Goal: Task Accomplishment & Management: Use online tool/utility

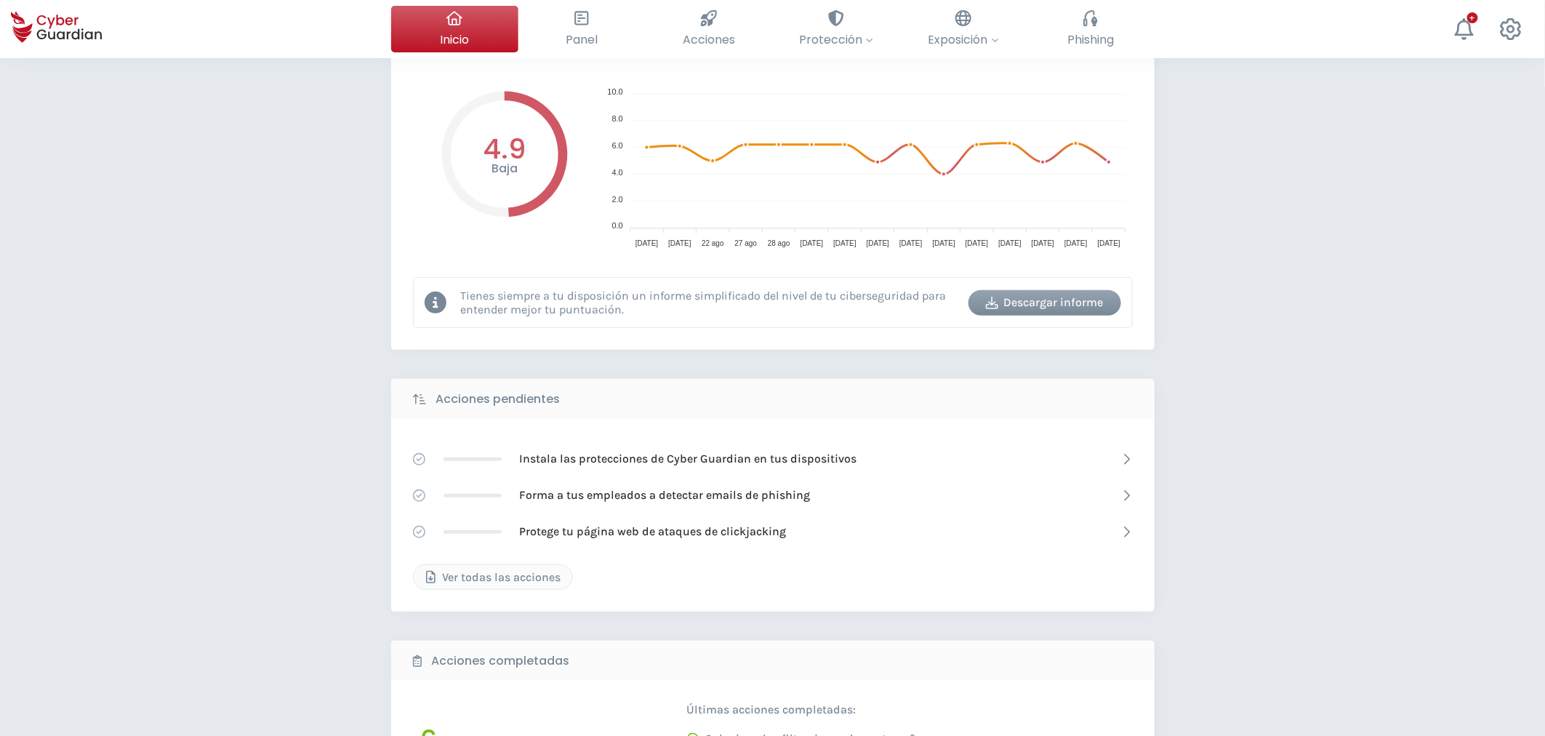
scroll to position [96, 0]
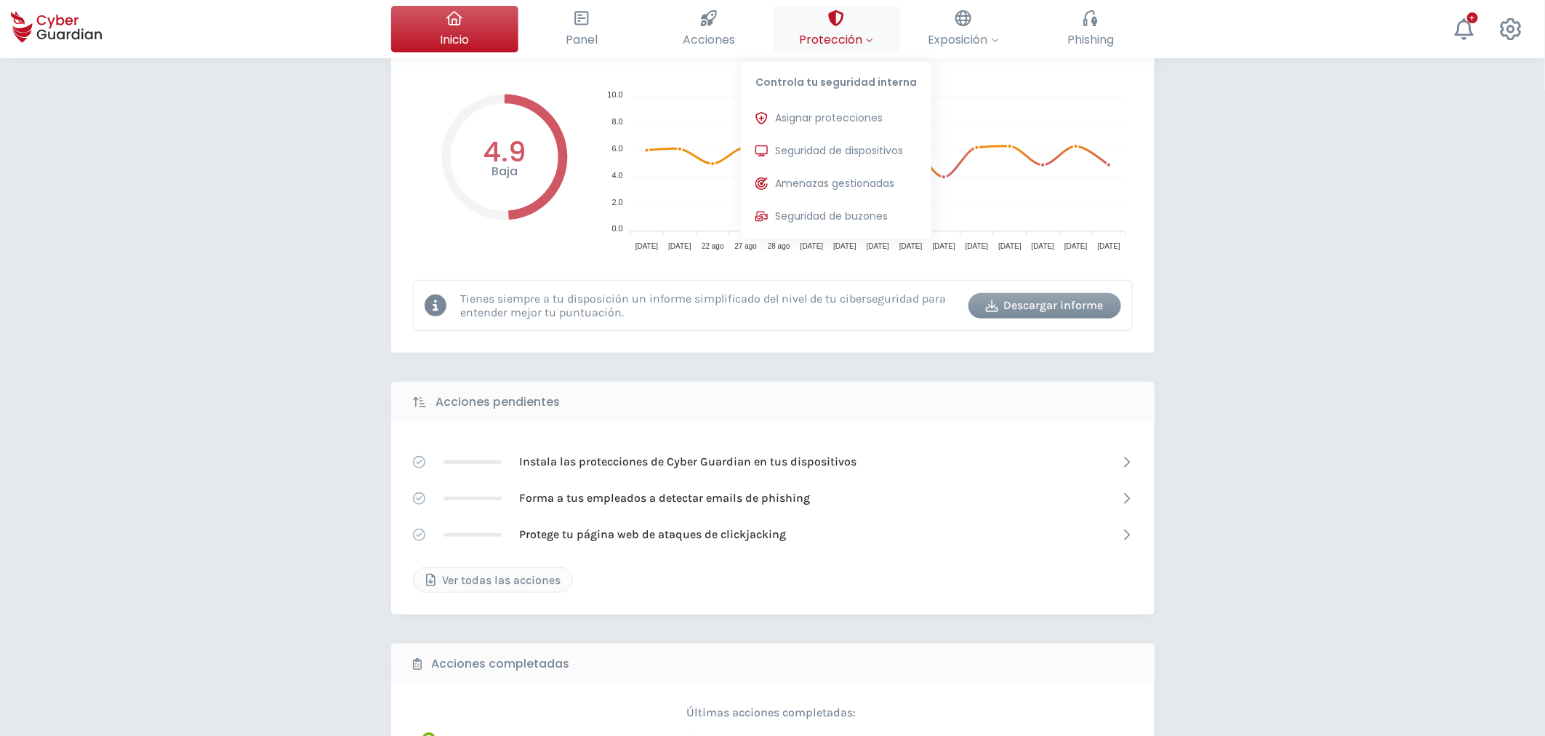
drag, startPoint x: 834, startPoint y: 146, endPoint x: 824, endPoint y: 167, distance: 23.4
click at [837, 150] on span "Seguridad de dispositivos" at bounding box center [839, 150] width 128 height 15
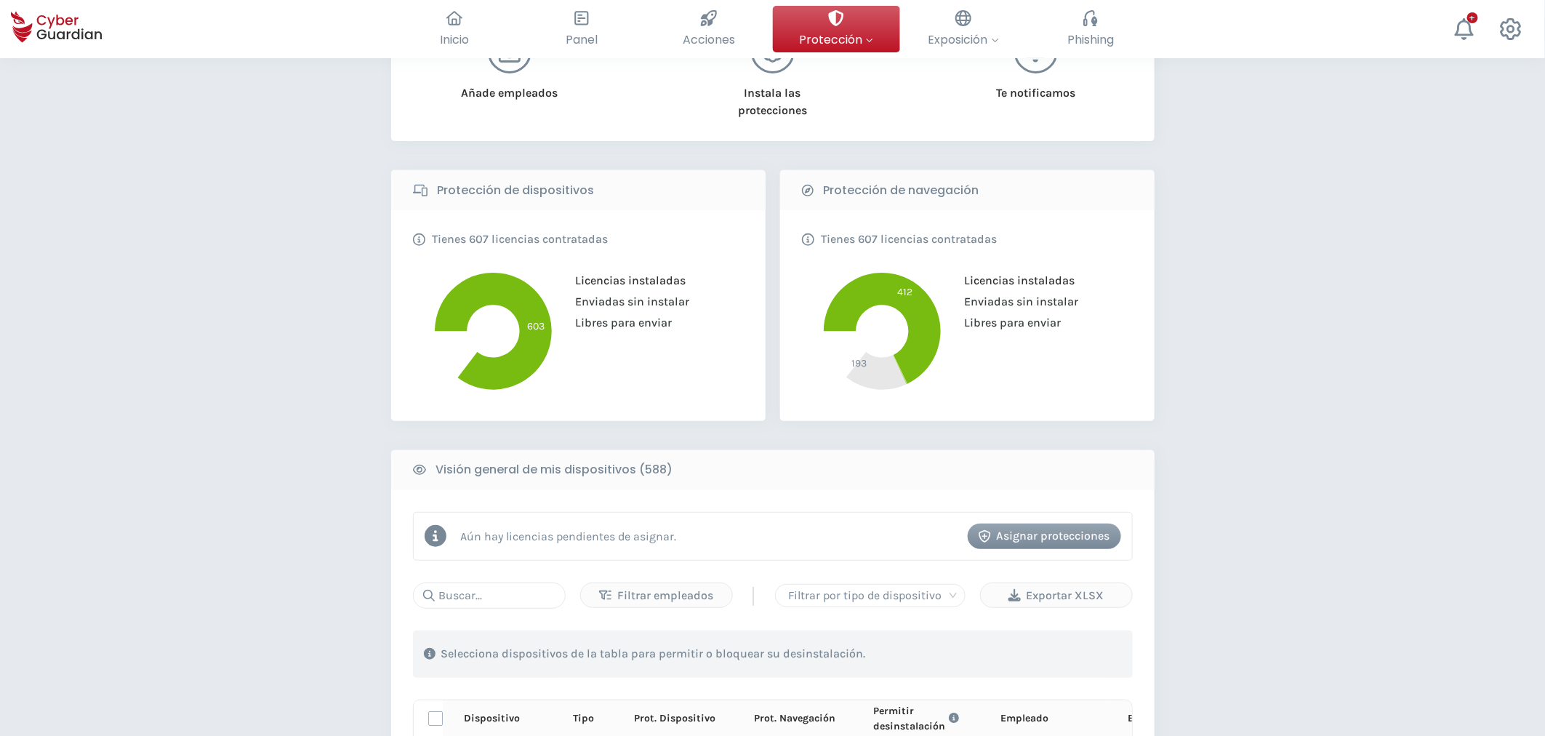
scroll to position [484, 0]
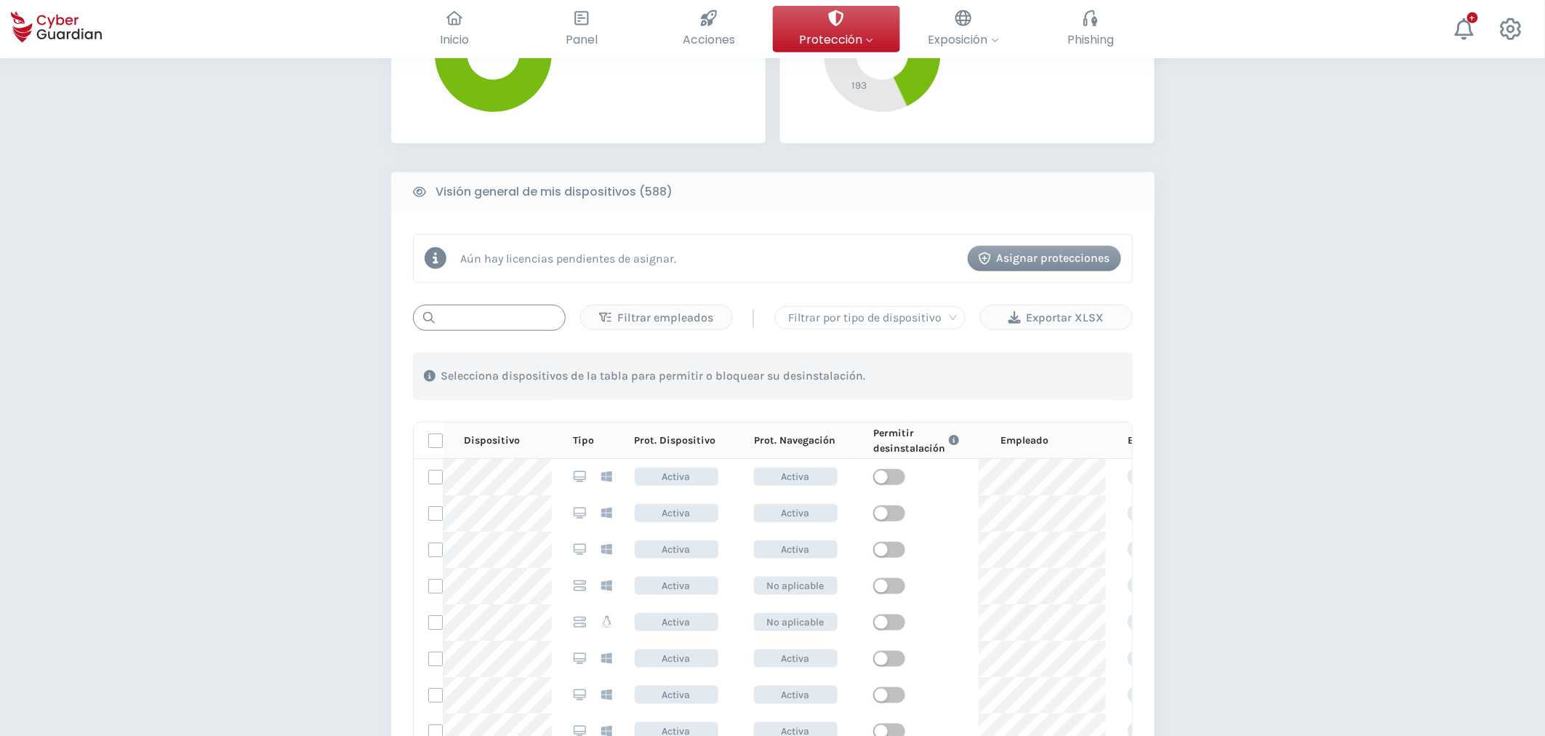
click at [510, 315] on input "text" at bounding box center [489, 318] width 153 height 26
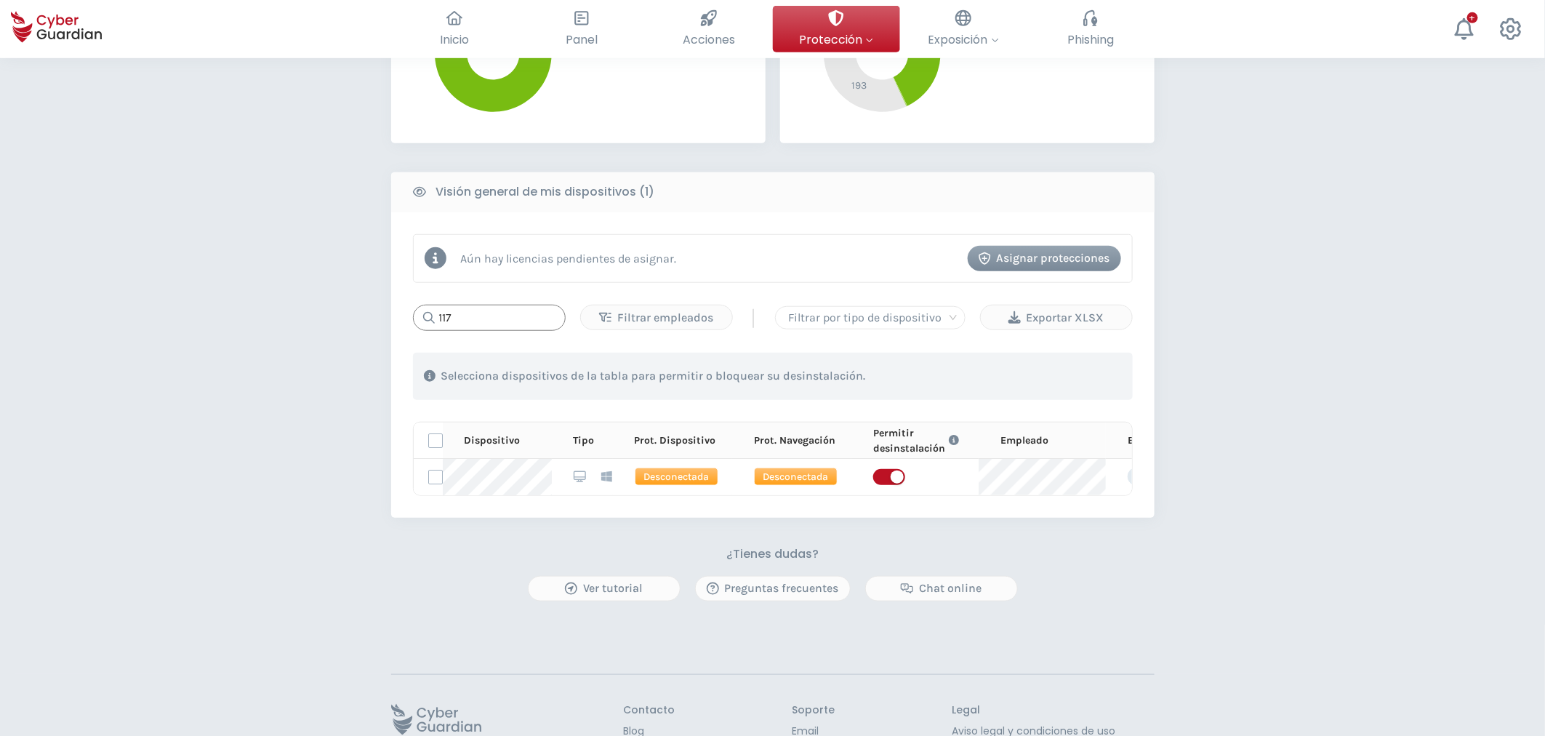
type input "117"
click at [246, 492] on div "PROTECCIÓN > Seguridad de dispositivos ¿Cómo funciona? Añade empleados Instala …" at bounding box center [772, 201] width 1545 height 1254
drag, startPoint x: 481, startPoint y: 320, endPoint x: 372, endPoint y: 330, distance: 109.5
click at [381, 329] on div "PROTECCIÓN > Seguridad de dispositivos ¿Cómo funciona? Añade empleados Instala …" at bounding box center [772, 201] width 1545 height 1254
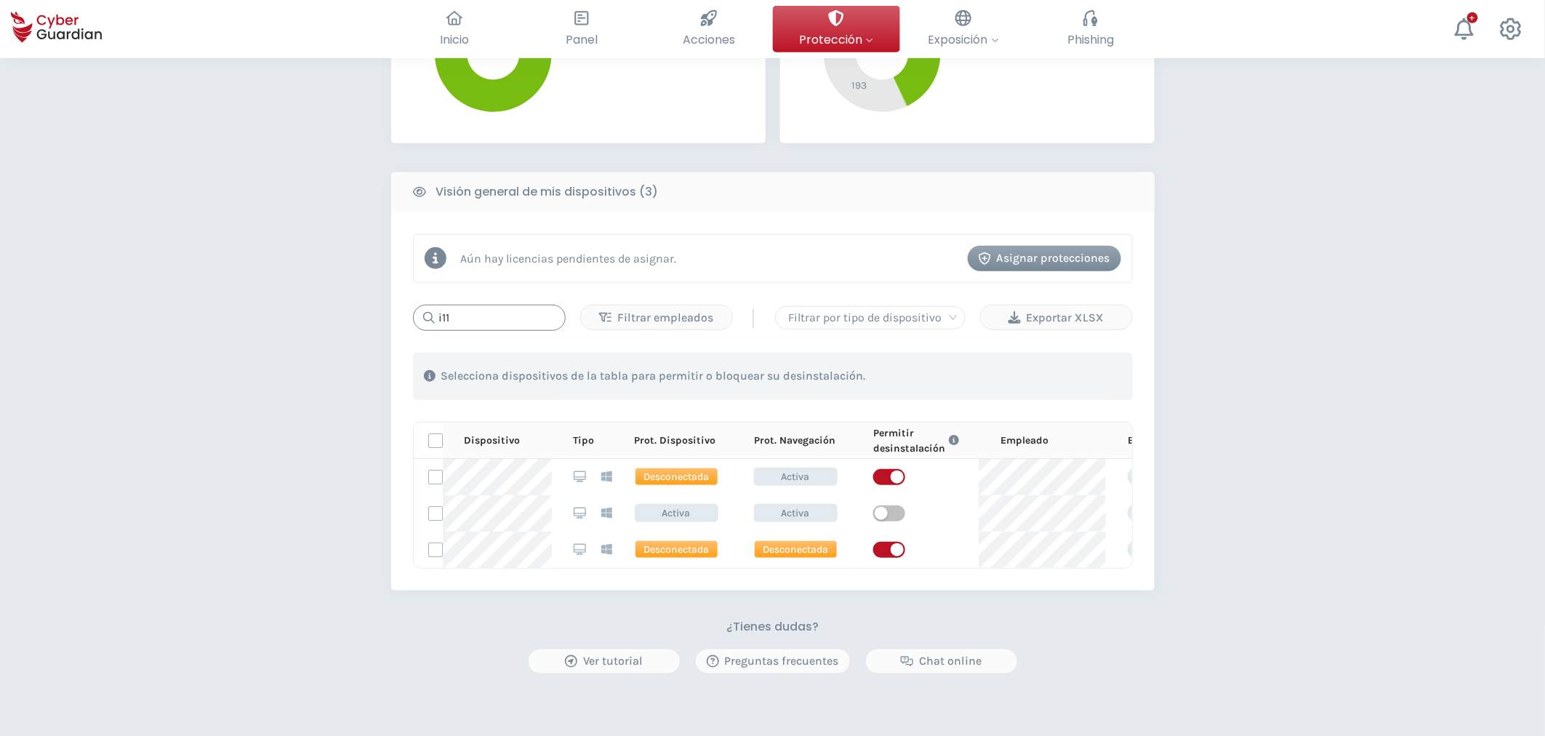
type input "i117"
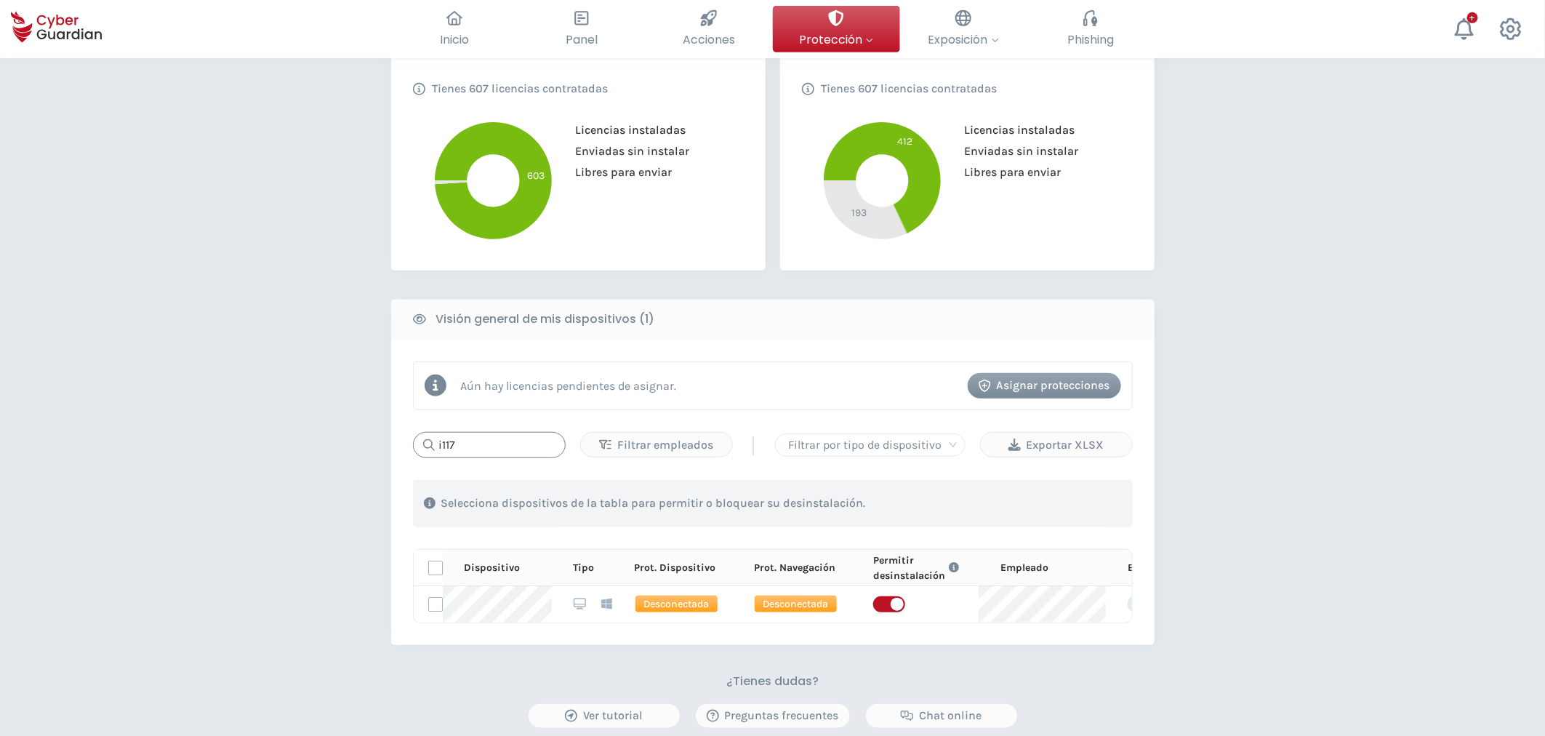
scroll to position [510, 0]
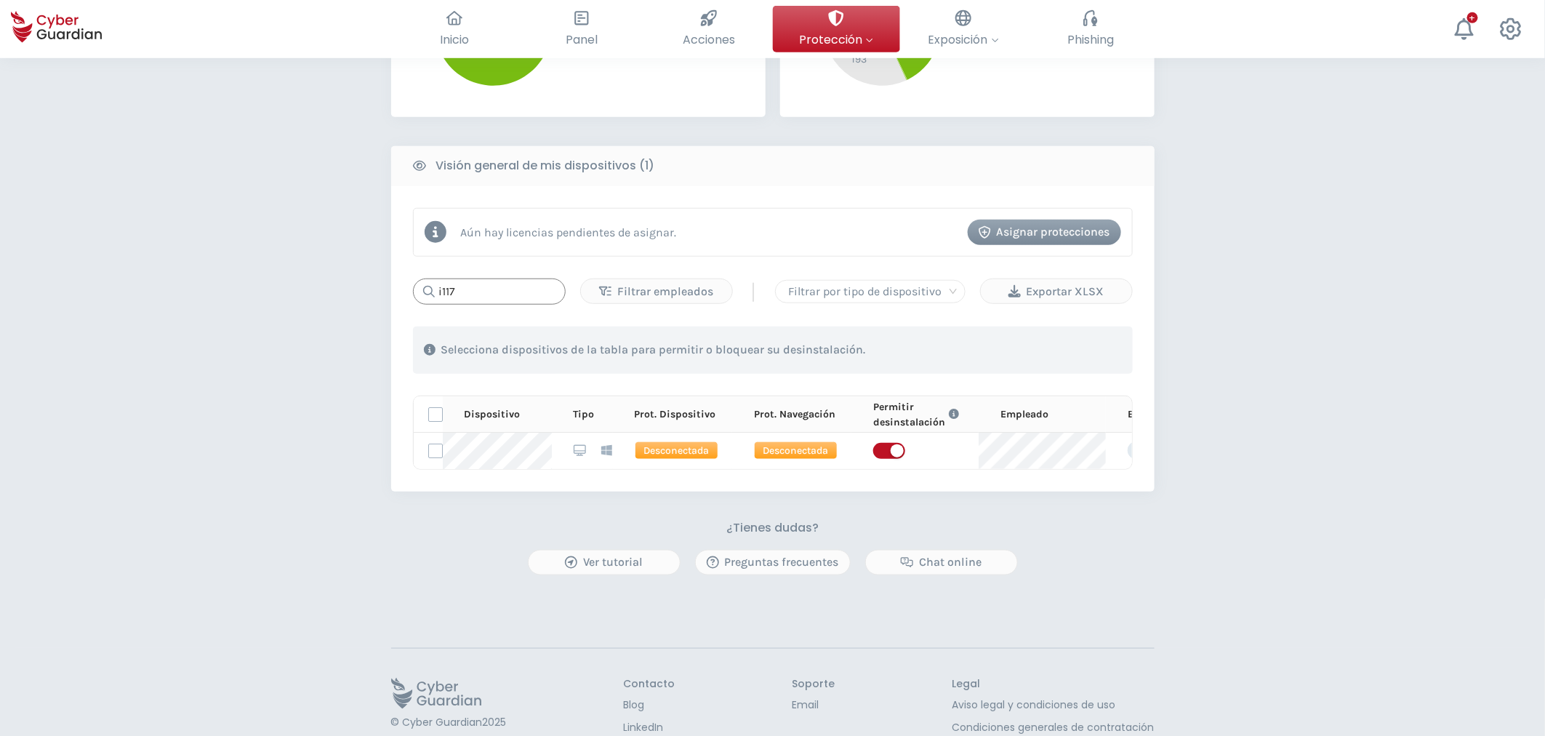
click at [424, 292] on div "i117" at bounding box center [489, 292] width 153 height 26
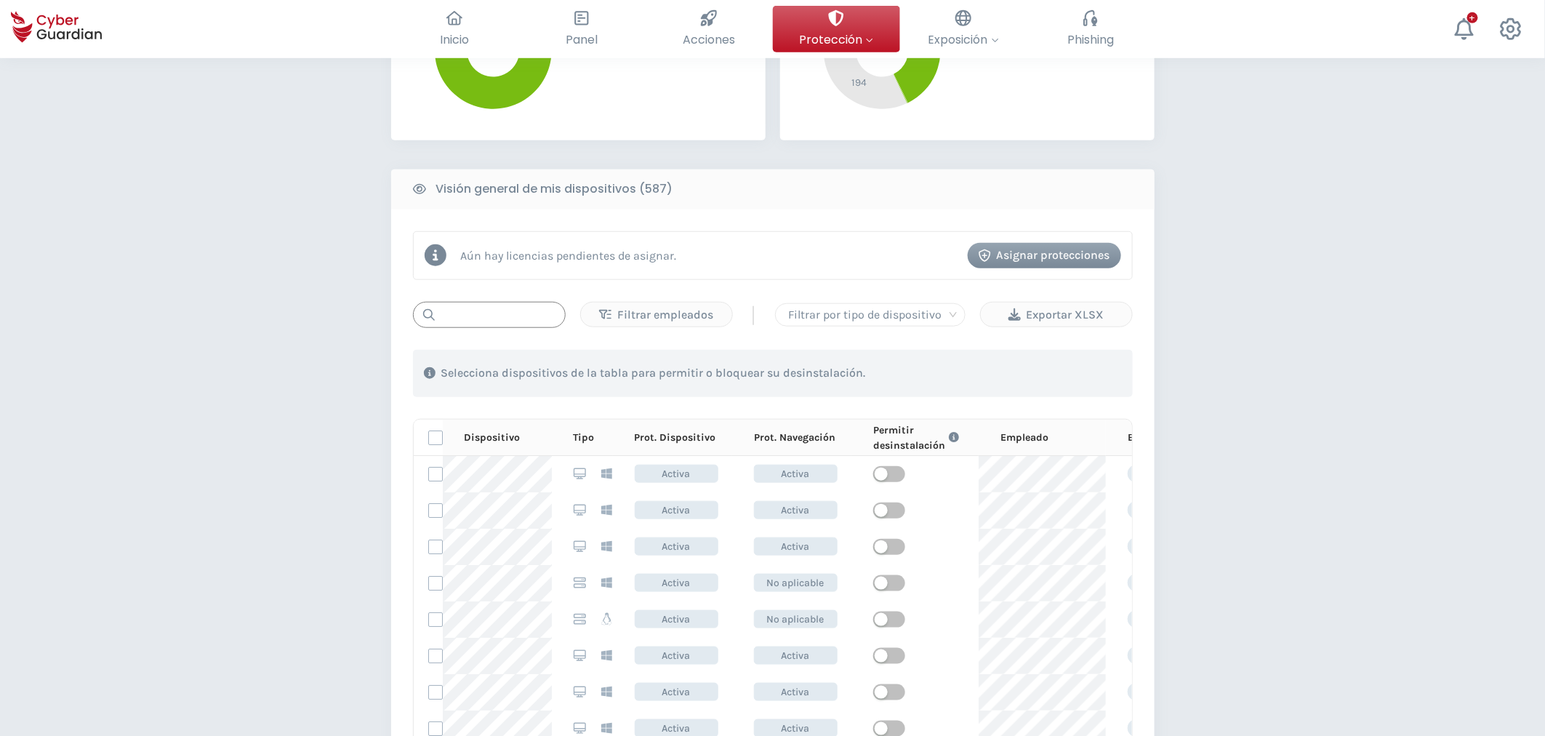
scroll to position [177, 0]
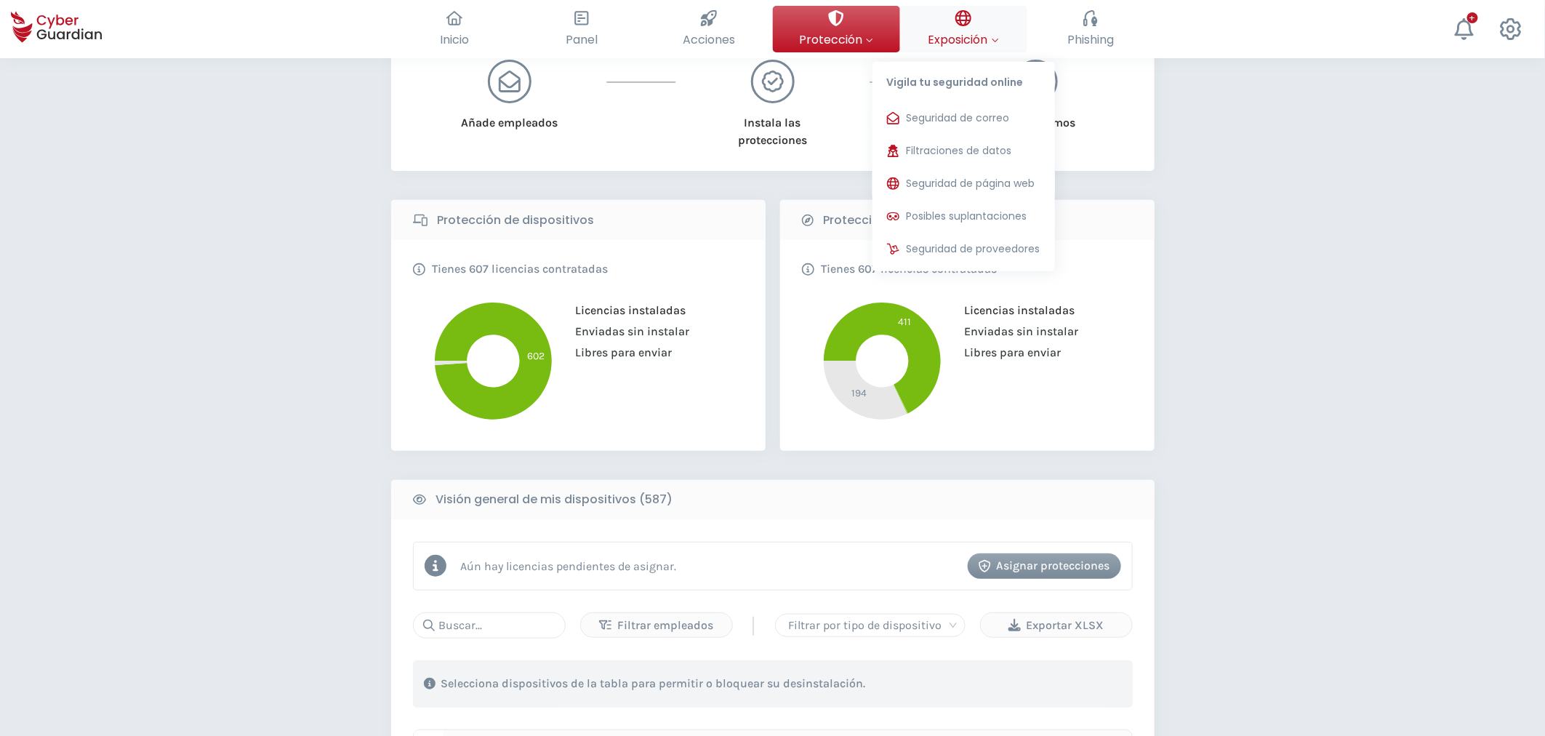
click at [956, 23] on icon at bounding box center [963, 18] width 16 height 16
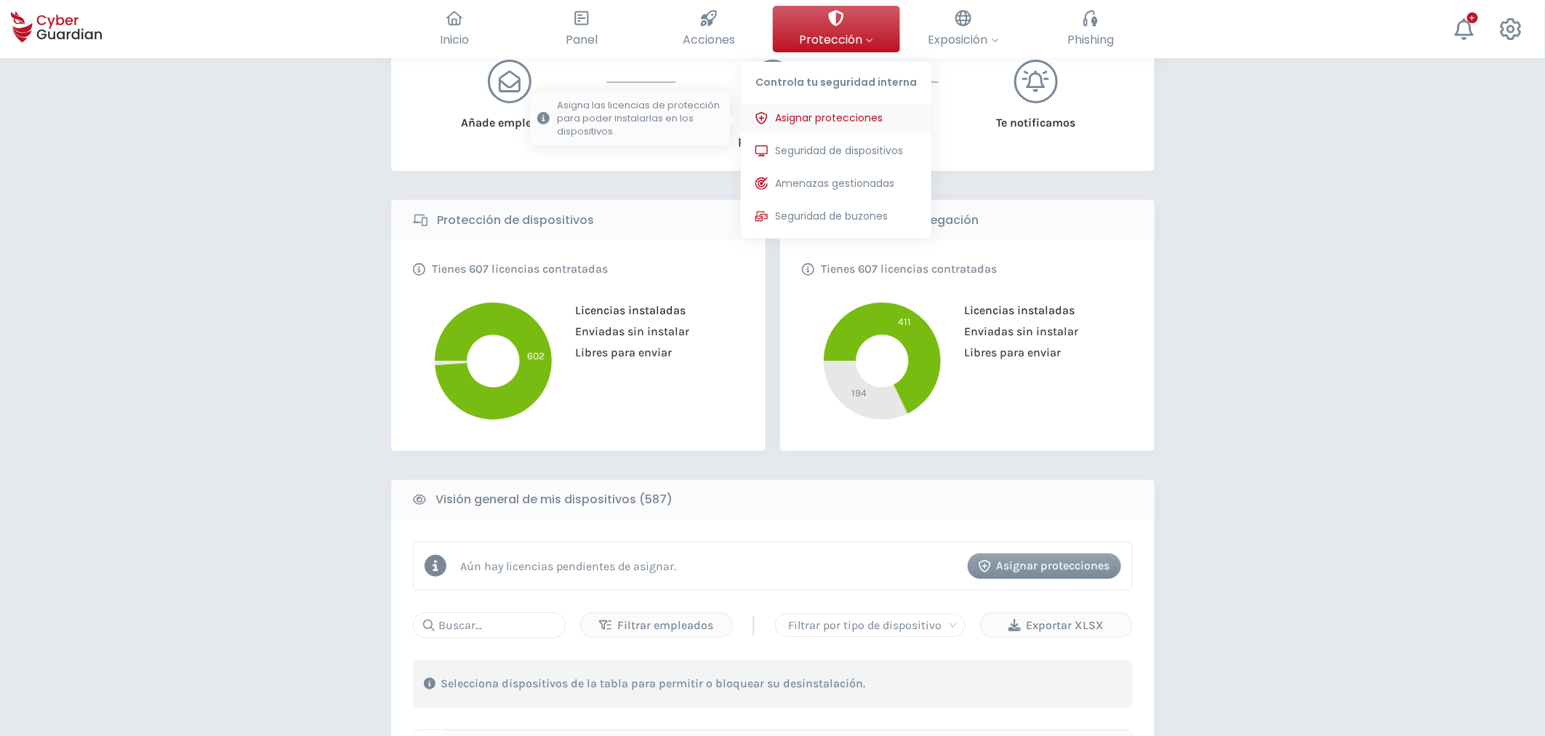
click at [809, 109] on button "Asignar protecciones Asigna las licencias de protección para poder instalarlas …" at bounding box center [836, 118] width 191 height 29
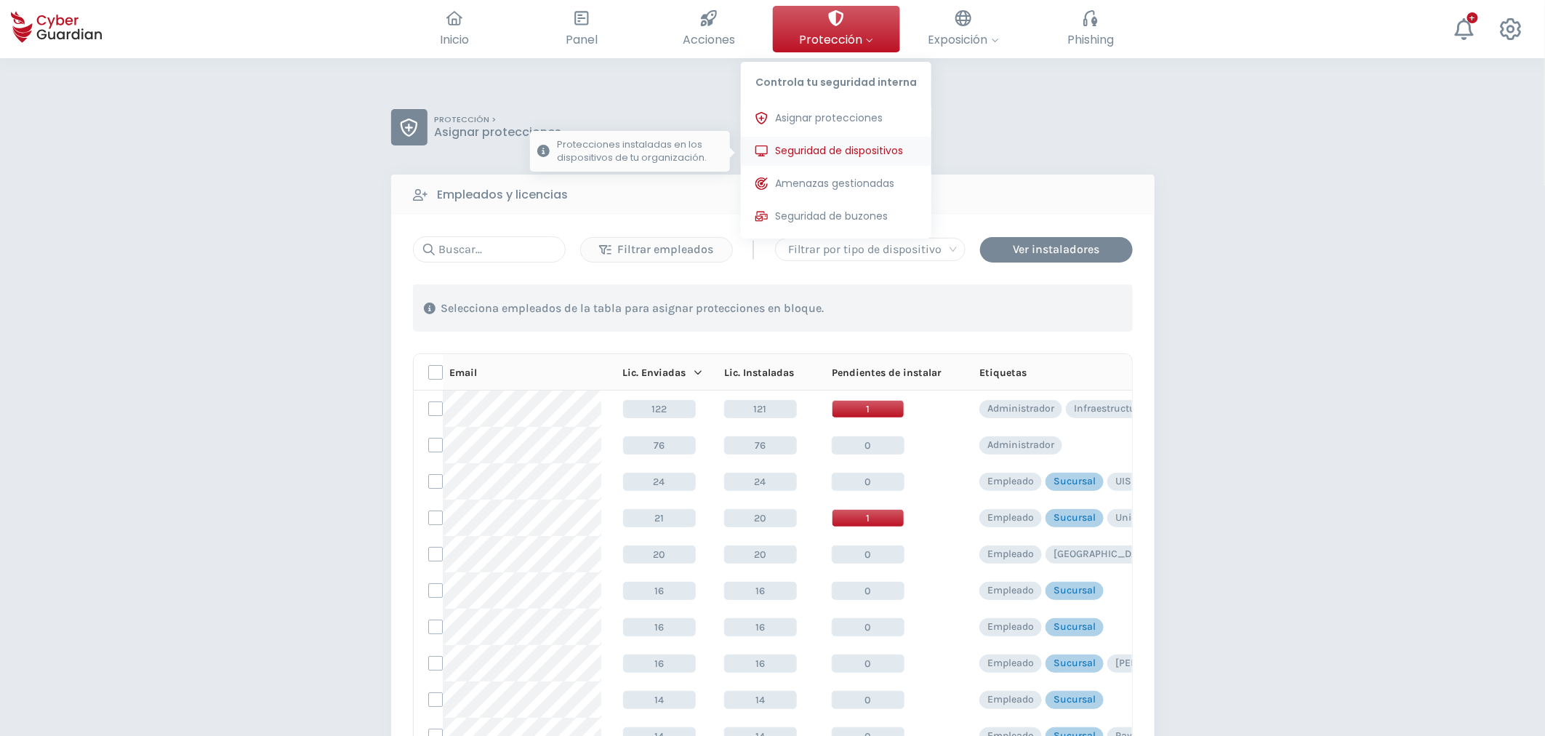
click at [830, 143] on span "Seguridad de dispositivos" at bounding box center [839, 150] width 128 height 15
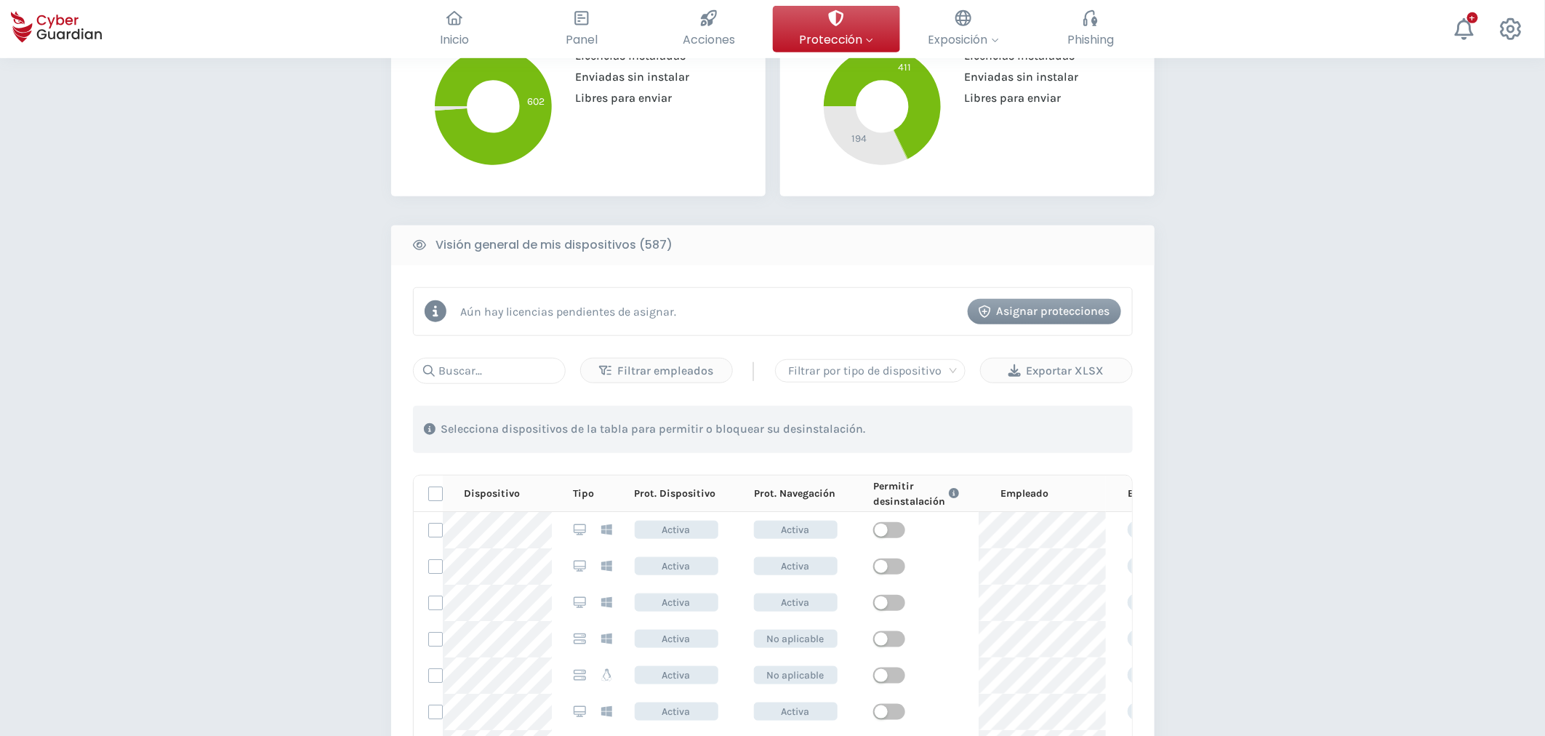
scroll to position [565, 0]
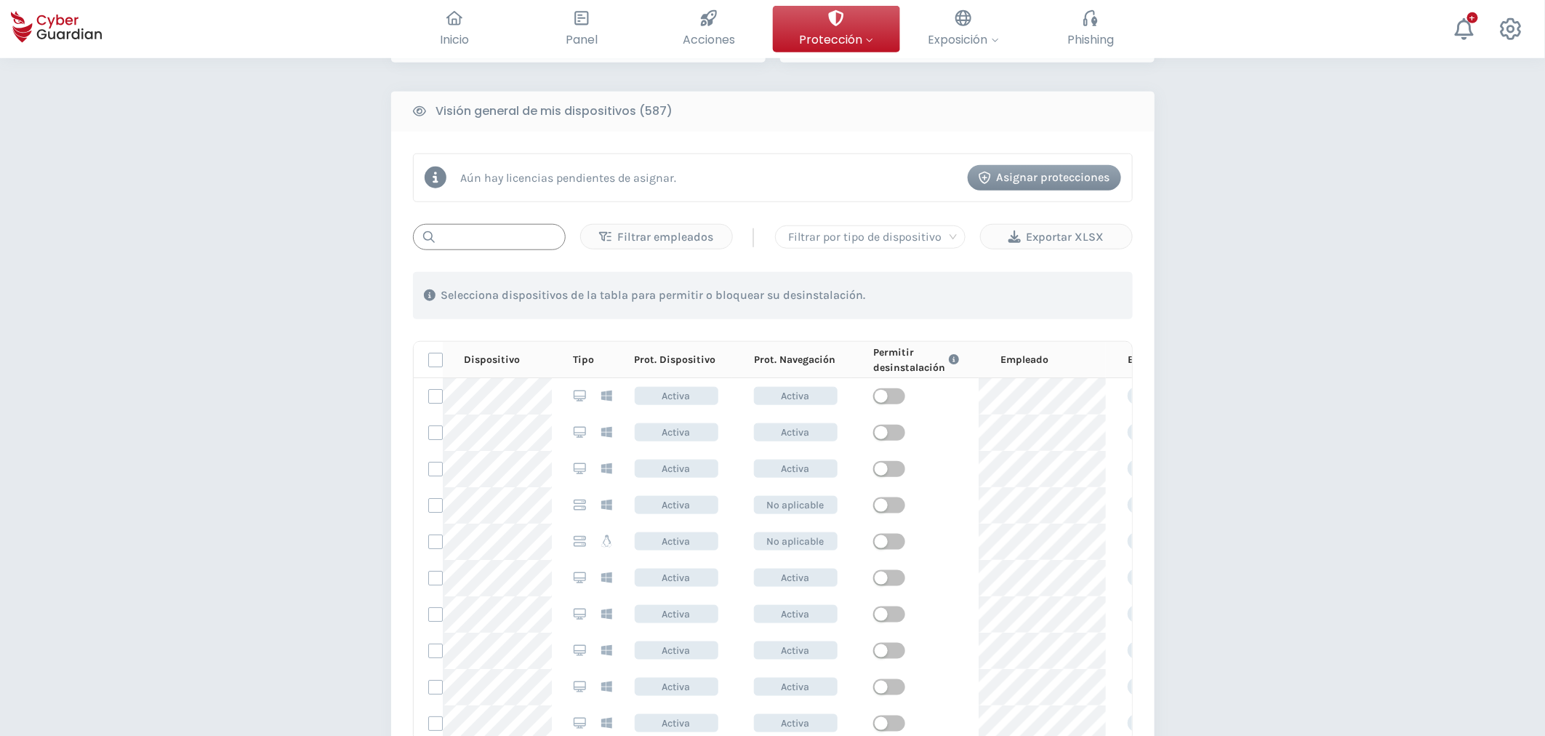
click at [476, 233] on input "text" at bounding box center [489, 237] width 153 height 26
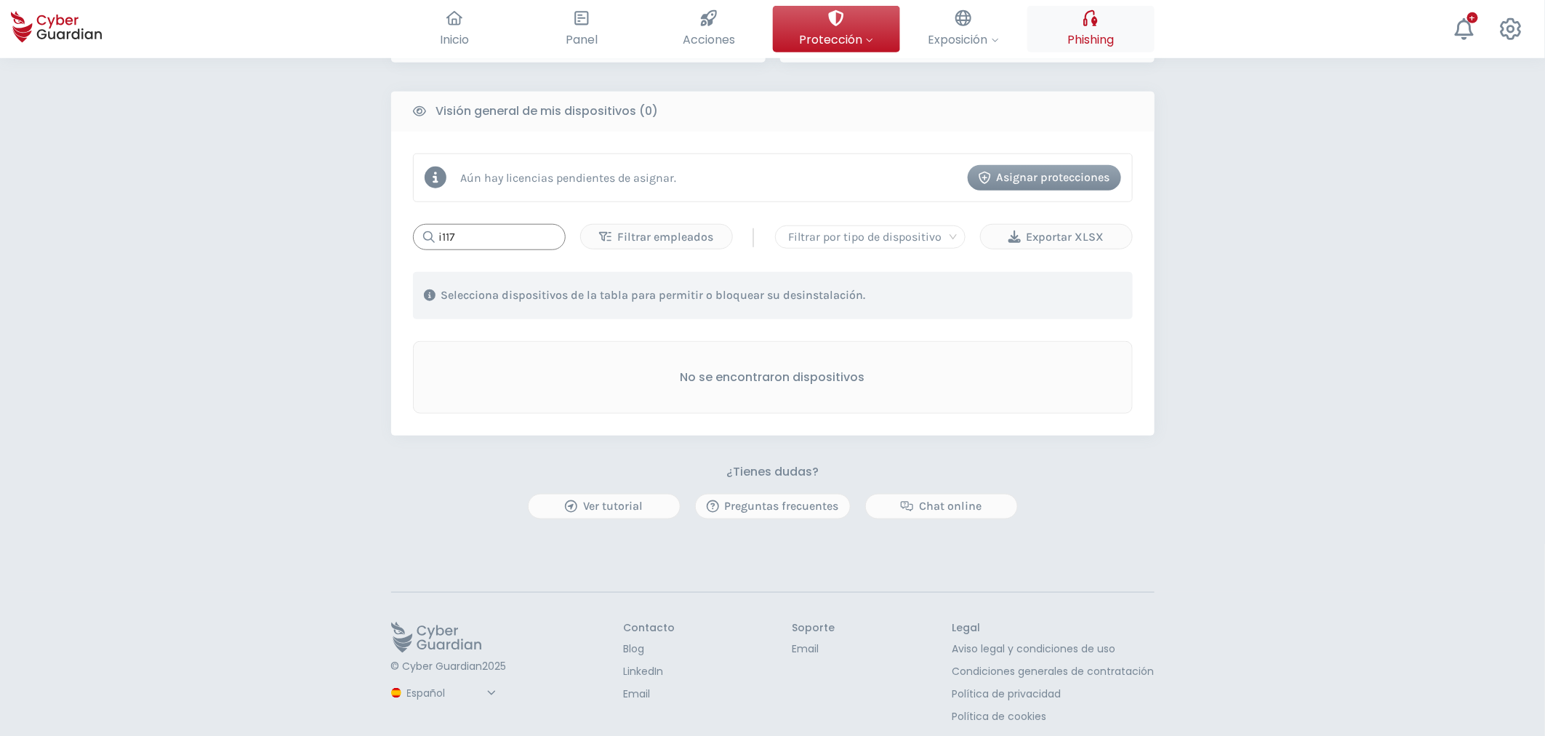
type input "i117"
